Goal: Task Accomplishment & Management: Manage account settings

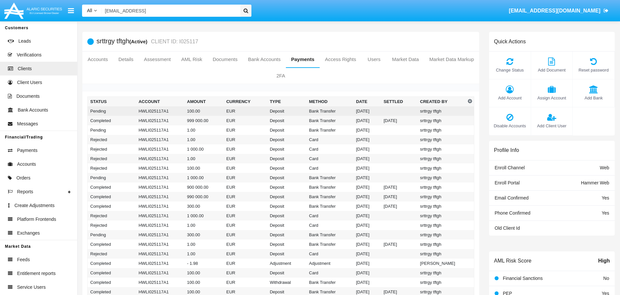
click at [258, 111] on td "EUR" at bounding box center [244, 111] width 43 height 10
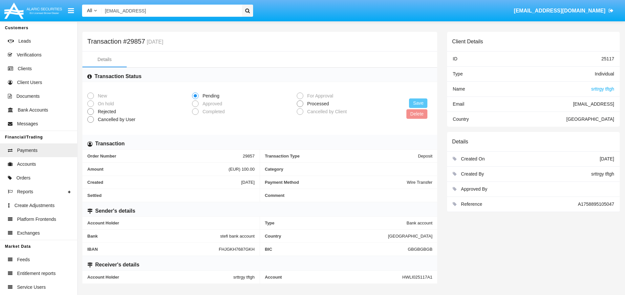
click at [299, 104] on span at bounding box center [300, 103] width 7 height 7
click at [300, 107] on input "Processed" at bounding box center [300, 107] width 0 height 0
radio input "true"
click at [413, 101] on button "Save" at bounding box center [418, 103] width 18 height 10
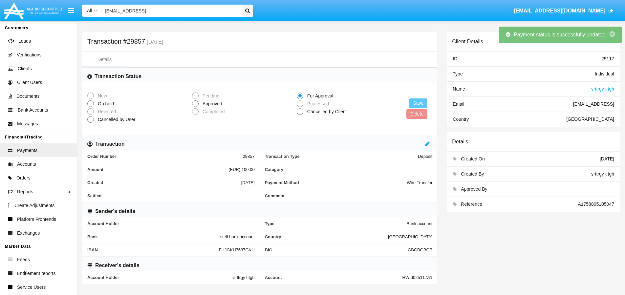
drag, startPoint x: 194, startPoint y: 105, endPoint x: 200, endPoint y: 105, distance: 6.3
click at [194, 105] on span at bounding box center [195, 103] width 7 height 7
click at [195, 107] on input "Approved" at bounding box center [195, 107] width 0 height 0
radio input "true"
click at [420, 106] on button "Save" at bounding box center [418, 103] width 18 height 10
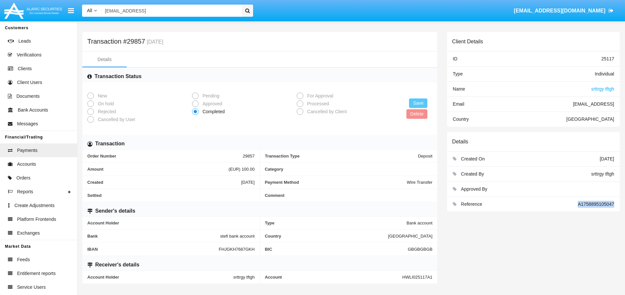
drag, startPoint x: 576, startPoint y: 205, endPoint x: 617, endPoint y: 208, distance: 41.1
click at [617, 208] on div "Reference A1758895105047" at bounding box center [533, 204] width 173 height 15
drag, startPoint x: 573, startPoint y: 204, endPoint x: 620, endPoint y: 203, distance: 47.2
click at [620, 203] on div "Client Details ID 25117 Type Individual Name srttrgy tftgh Email [EMAIL_ADDRESS…" at bounding box center [533, 160] width 182 height 257
copy div "A1758895105047"
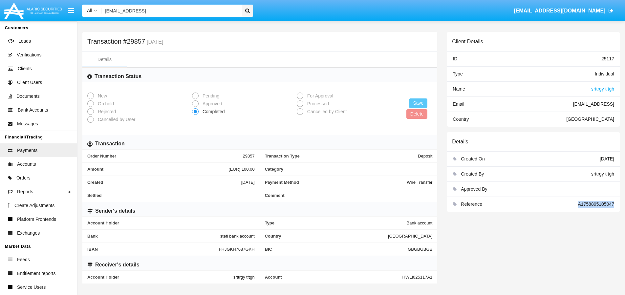
click at [574, 202] on div "Reference" at bounding box center [519, 204] width 117 height 7
drag, startPoint x: 576, startPoint y: 202, endPoint x: 615, endPoint y: 207, distance: 38.3
click at [615, 207] on div "Reference A1758895105047" at bounding box center [533, 204] width 173 height 15
copy span "A1758895105047"
